Goal: Transaction & Acquisition: Book appointment/travel/reservation

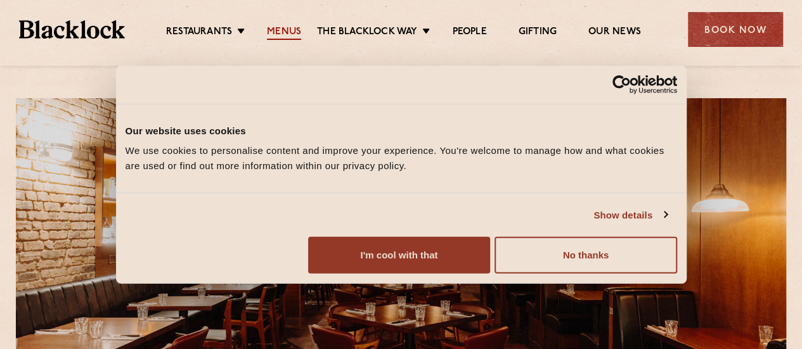
click at [288, 37] on link "Menus" at bounding box center [284, 33] width 34 height 14
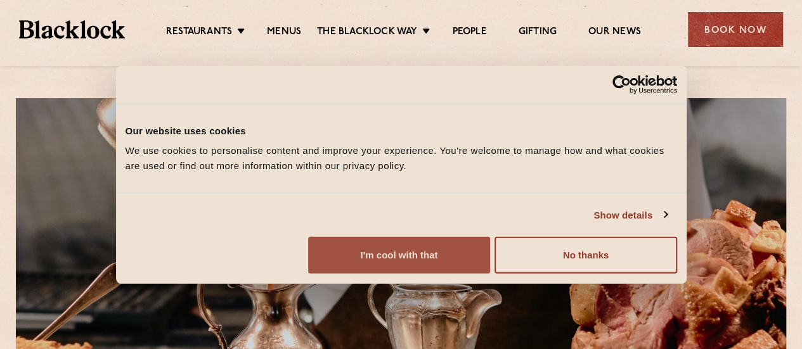
click at [490, 254] on button "I'm cool with that" at bounding box center [399, 255] width 182 height 37
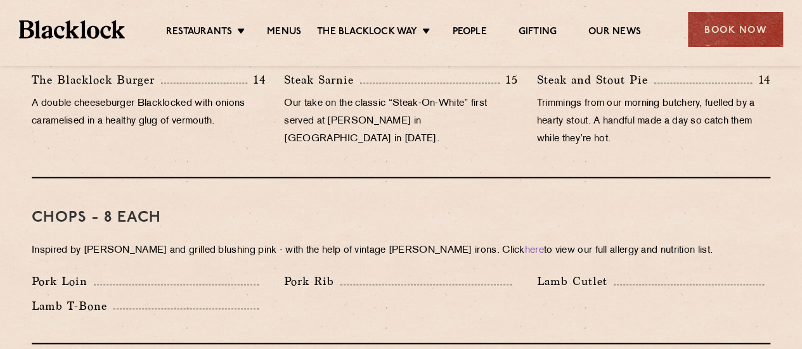
scroll to position [926, 0]
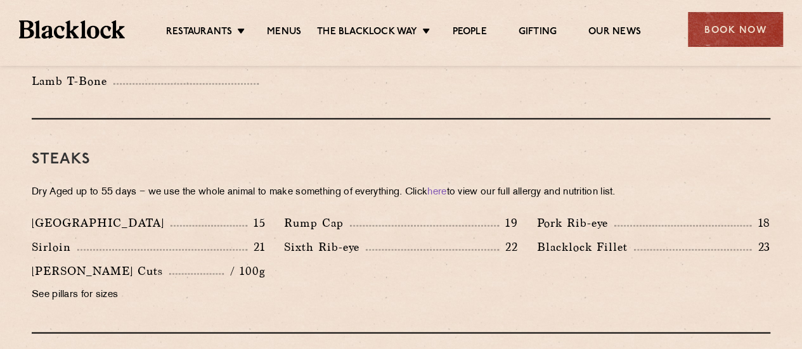
click at [524, 151] on h3 "Steaks" at bounding box center [401, 159] width 739 height 16
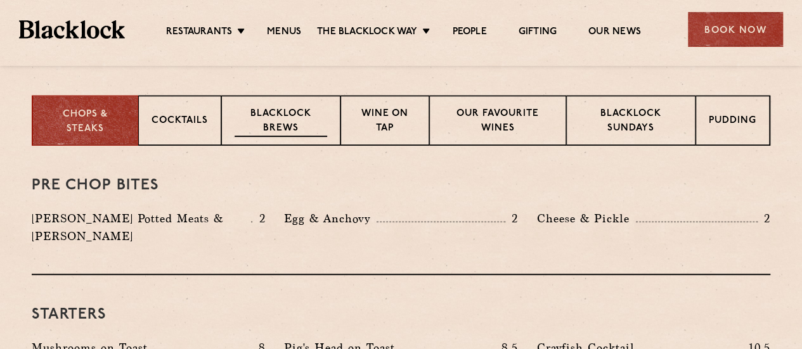
scroll to position [493, 0]
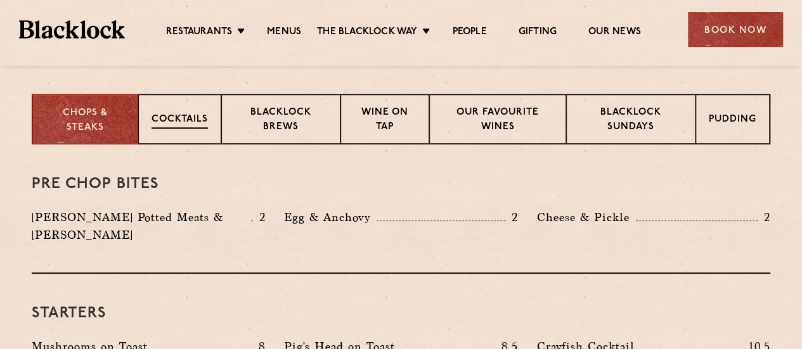
click at [193, 136] on div "Cocktails" at bounding box center [179, 119] width 83 height 51
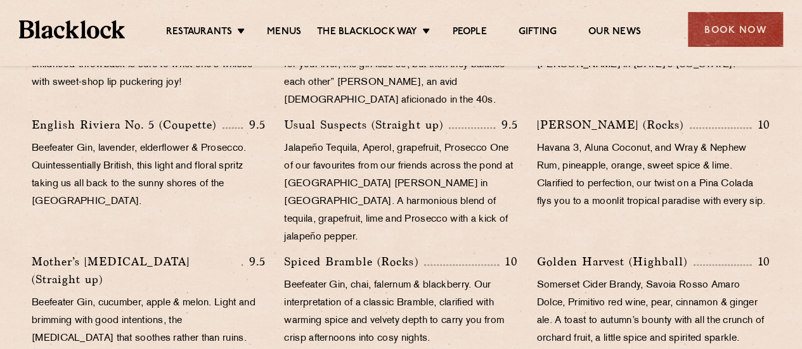
scroll to position [460, 0]
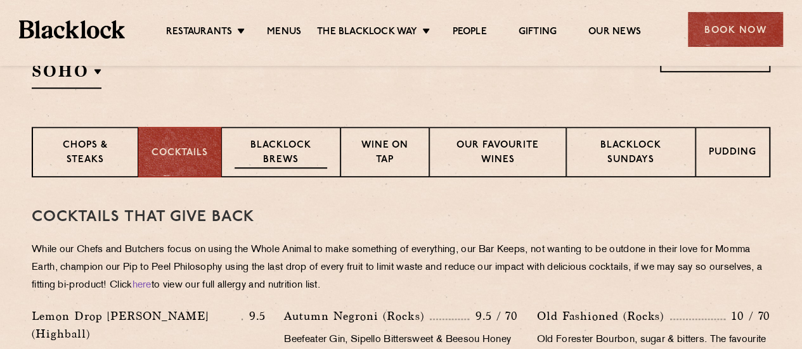
click at [288, 155] on p "Blacklock Brews" at bounding box center [281, 154] width 93 height 30
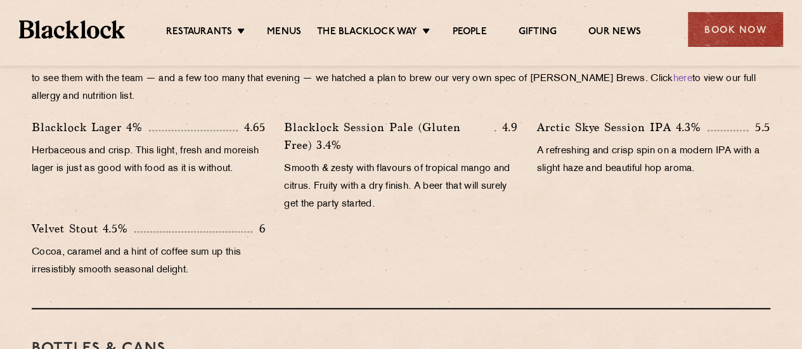
scroll to position [448, 0]
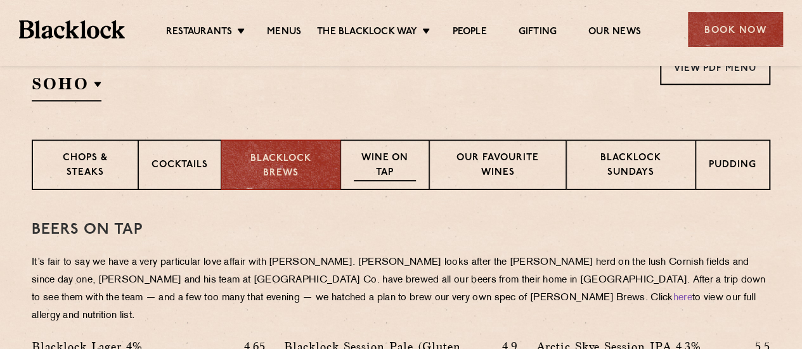
click at [389, 161] on p "Wine on Tap" at bounding box center [385, 167] width 62 height 30
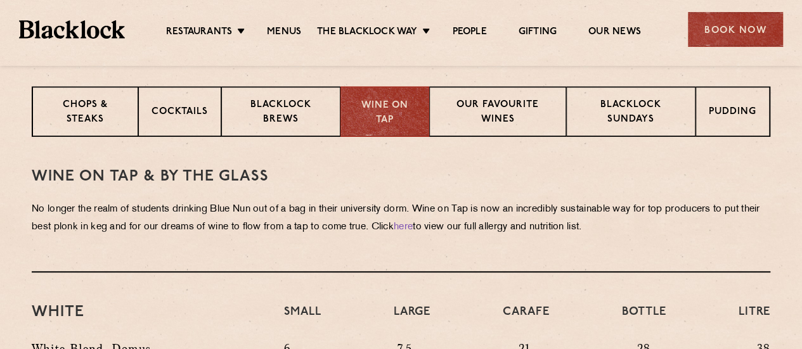
scroll to position [501, 0]
click at [505, 122] on p "Our favourite wines" at bounding box center [498, 113] width 110 height 30
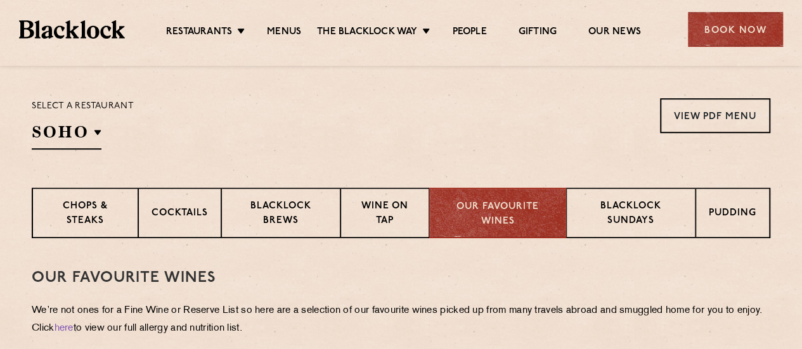
scroll to position [398, 0]
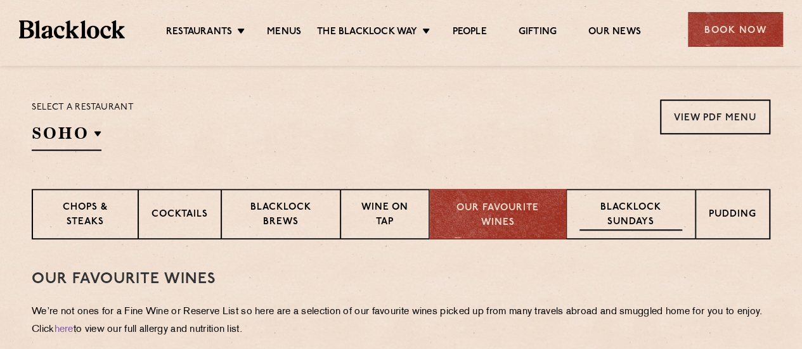
click at [630, 215] on p "Blacklock Sundays" at bounding box center [630, 216] width 103 height 30
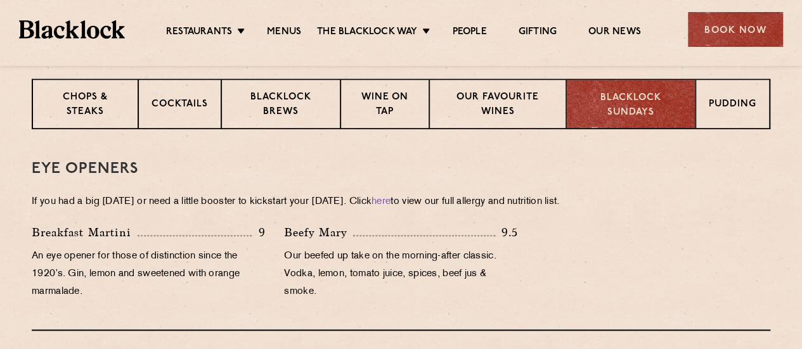
scroll to position [507, 0]
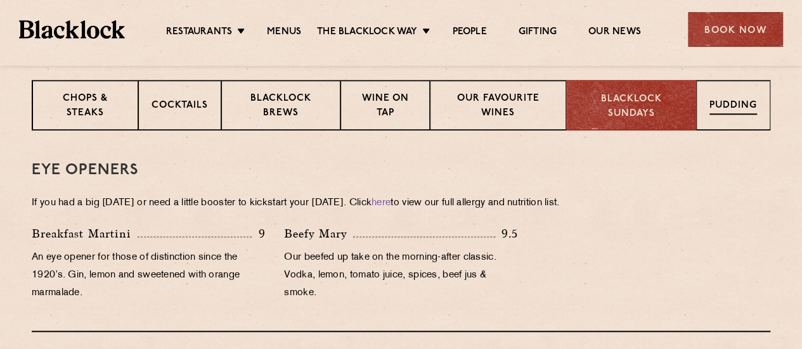
click at [770, 111] on div "Pudding" at bounding box center [733, 105] width 74 height 51
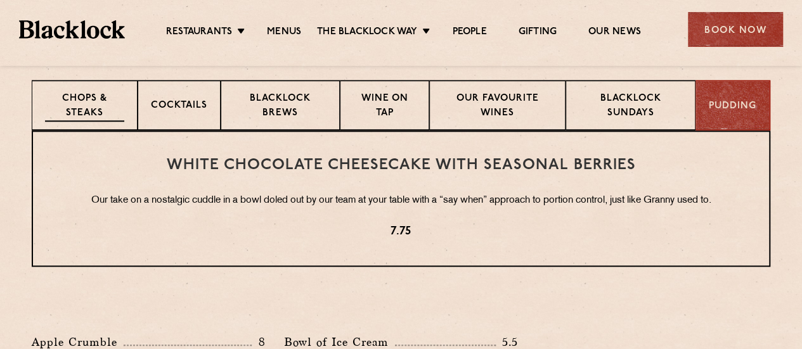
click at [75, 117] on p "Chops & Steaks" at bounding box center [84, 107] width 79 height 30
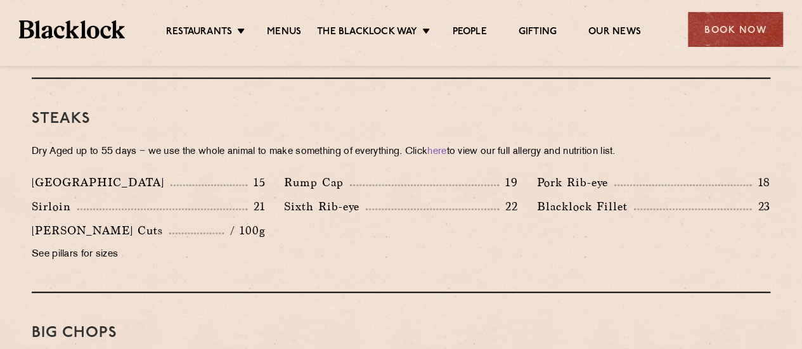
scroll to position [1188, 0]
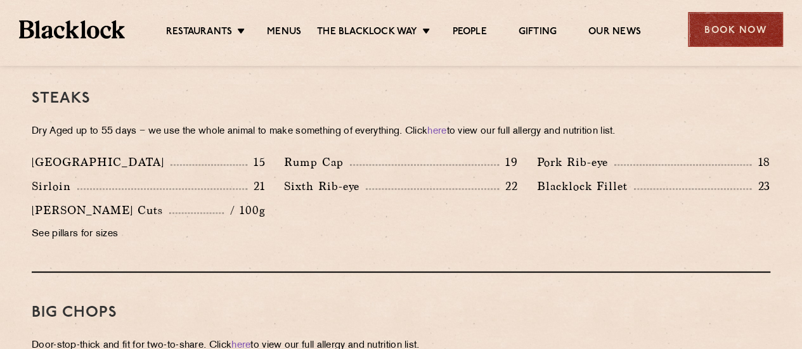
click at [701, 22] on div "Book Now" at bounding box center [735, 29] width 95 height 35
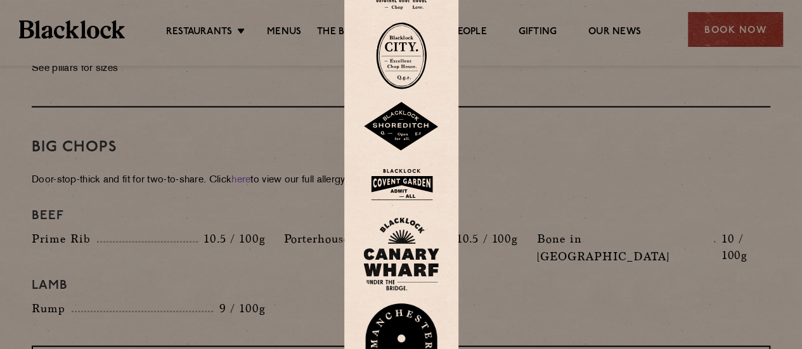
scroll to position [1355, 0]
click at [408, 234] on img at bounding box center [401, 254] width 76 height 74
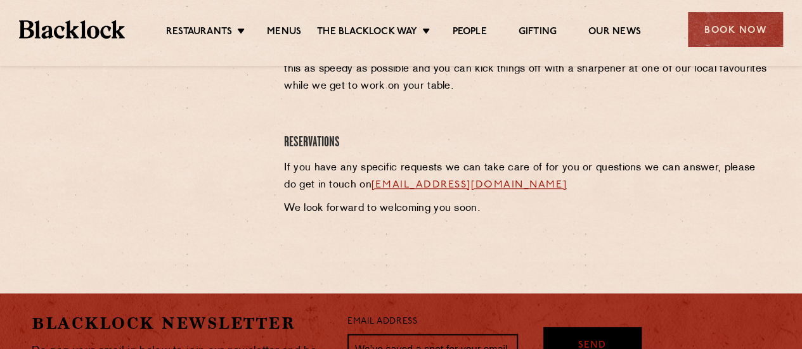
scroll to position [647, 0]
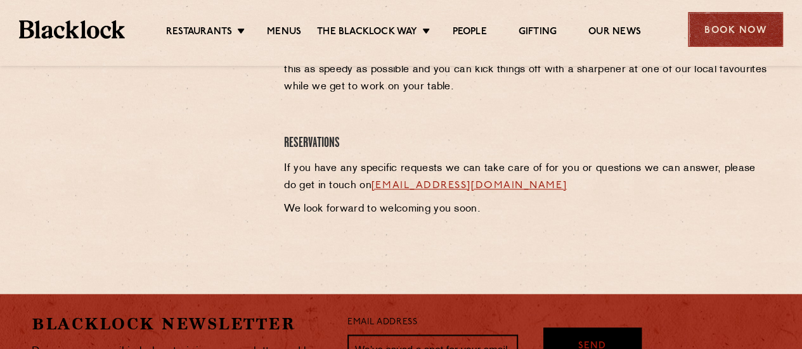
click at [727, 12] on div "Book Now" at bounding box center [735, 29] width 95 height 35
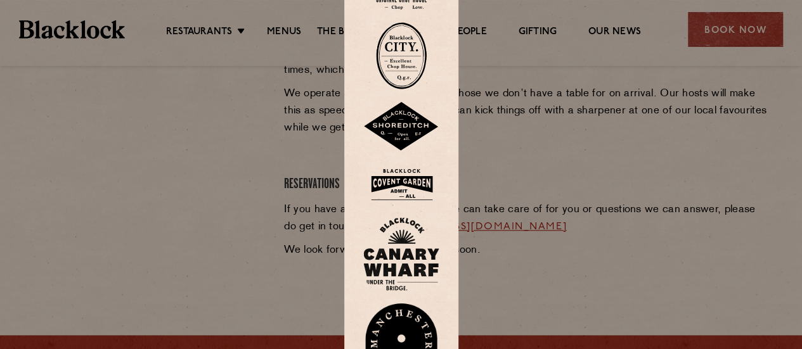
scroll to position [605, 0]
click at [427, 184] on img at bounding box center [401, 184] width 76 height 41
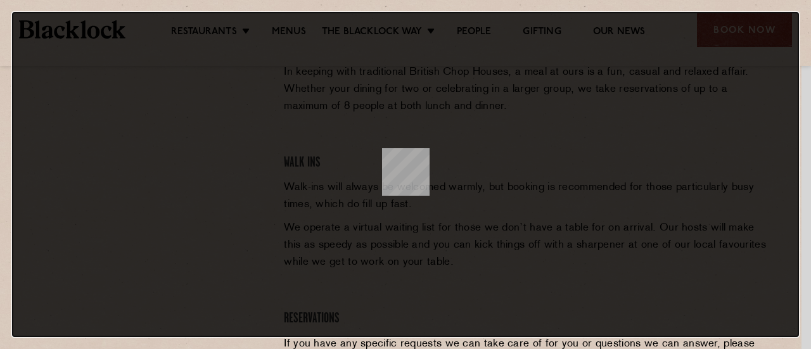
click at [171, 172] on dialog at bounding box center [405, 174] width 787 height 325
